Goal: Information Seeking & Learning: Learn about a topic

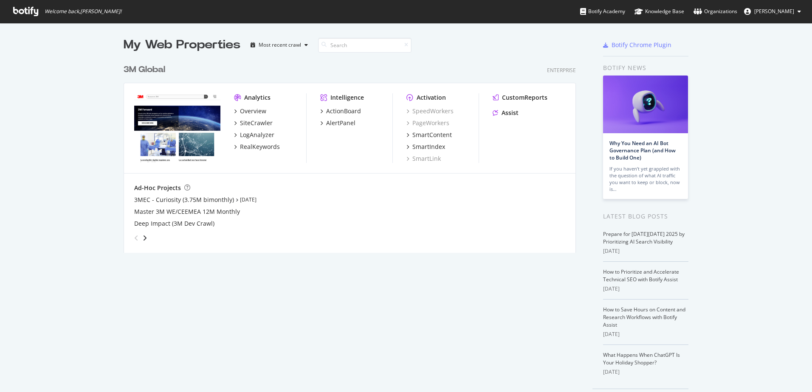
scroll to position [386, 799]
click at [253, 110] on div "Overview" at bounding box center [253, 111] width 26 height 8
